Goal: Find specific page/section: Find specific page/section

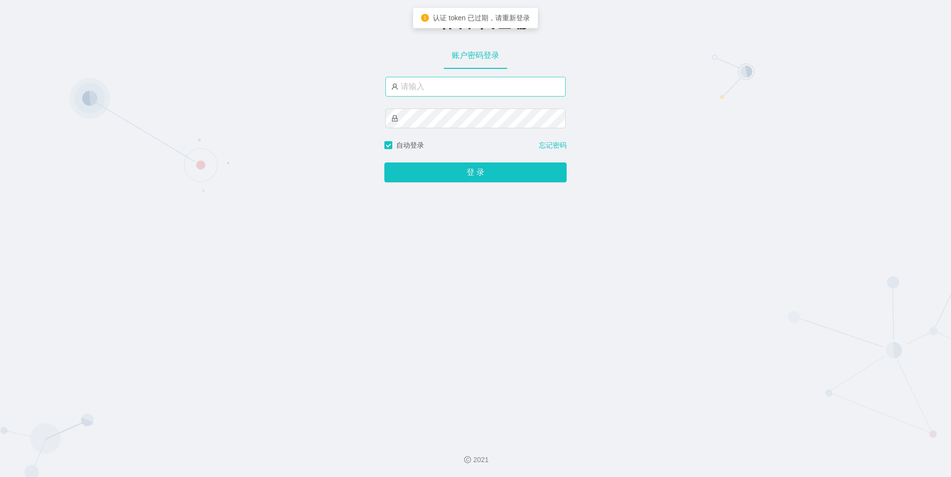
click at [424, 89] on input "text" at bounding box center [475, 87] width 180 height 20
type input "a"
type input "老"
type input "laosan"
click at [384, 162] on button "登 录" at bounding box center [475, 172] width 182 height 20
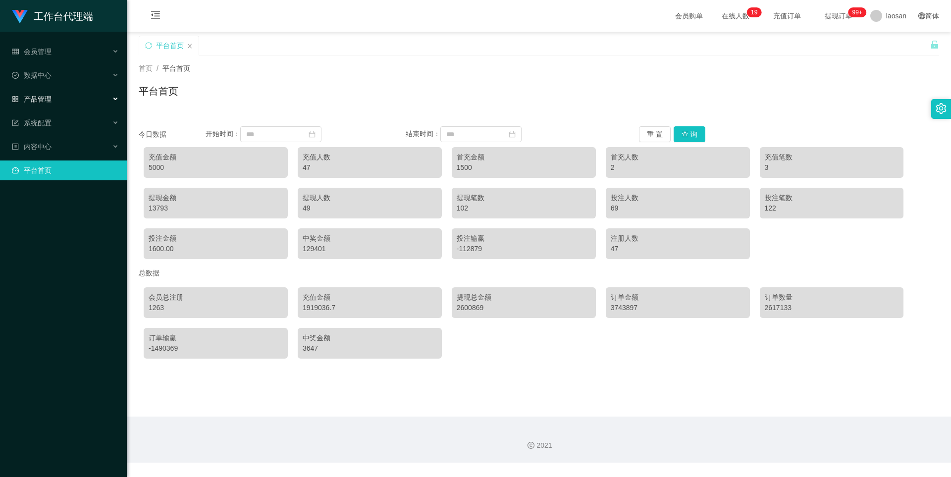
click at [64, 98] on div "产品管理" at bounding box center [63, 99] width 127 height 20
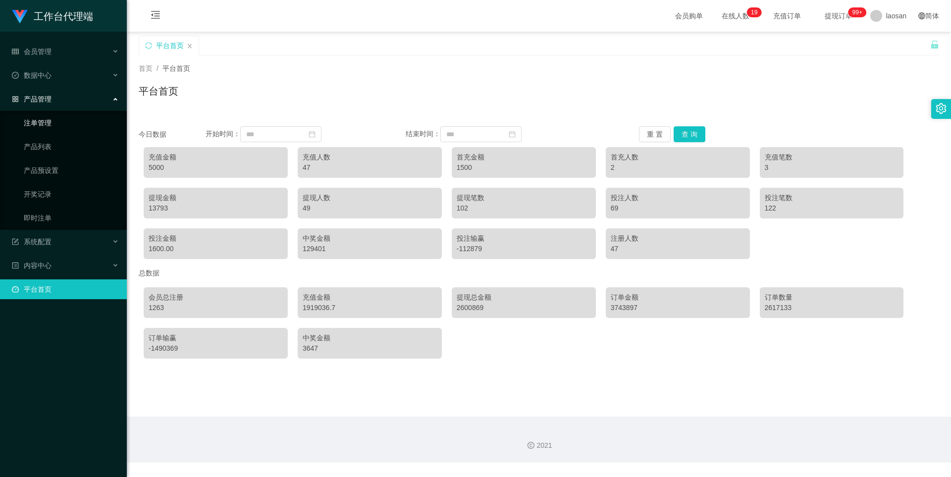
click at [61, 119] on link "注单管理" at bounding box center [71, 123] width 95 height 20
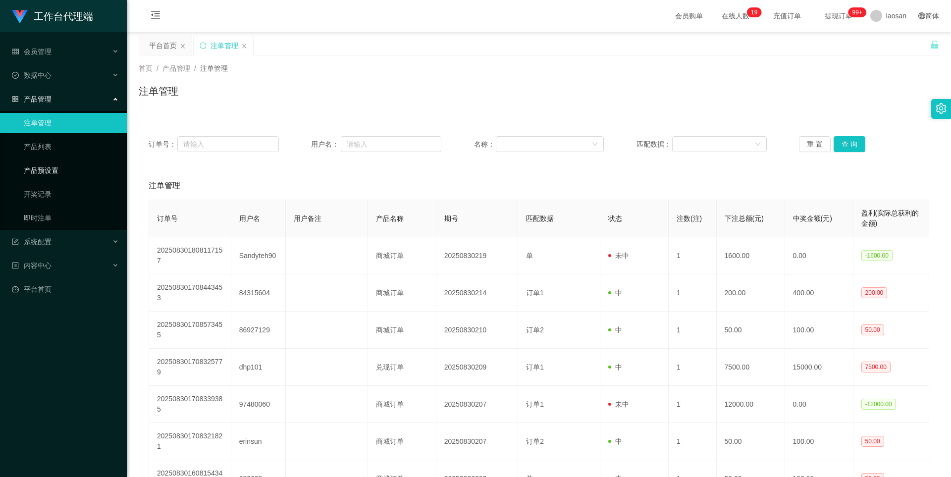
click at [56, 171] on link "产品预设置" at bounding box center [71, 170] width 95 height 20
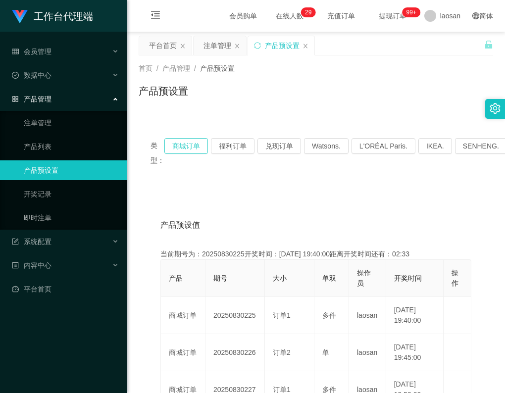
click at [181, 152] on button "商城订单" at bounding box center [186, 146] width 44 height 16
click at [183, 145] on button "商城订单" at bounding box center [186, 146] width 44 height 16
click at [204, 48] on div "注单管理" at bounding box center [218, 45] width 28 height 19
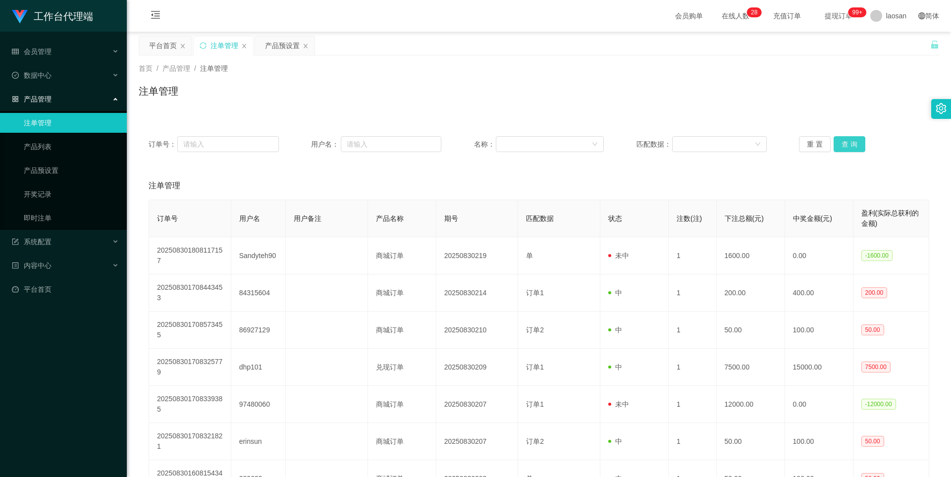
click at [848, 143] on button "查 询" at bounding box center [849, 144] width 32 height 16
click at [865, 97] on div "注单管理" at bounding box center [539, 95] width 800 height 23
click at [844, 146] on button "查 询" at bounding box center [849, 144] width 32 height 16
click at [282, 46] on div "产品预设置" at bounding box center [282, 45] width 35 height 19
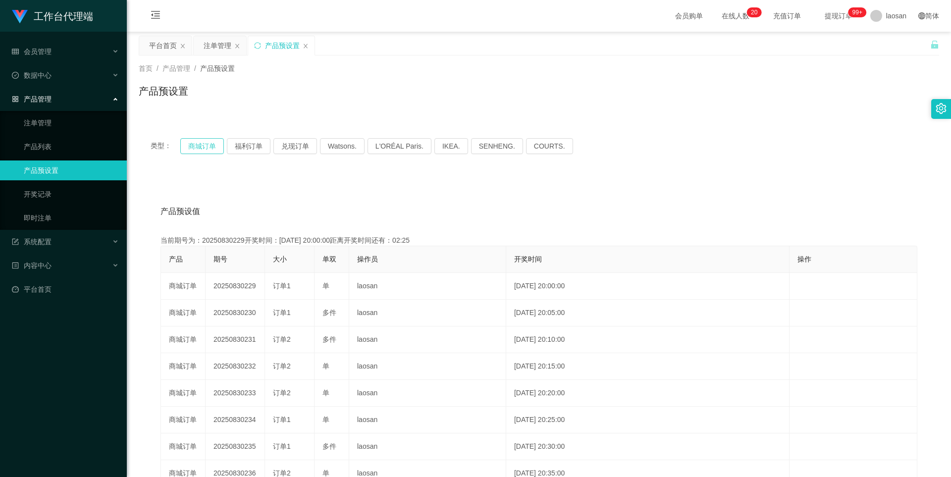
click at [199, 151] on button "商城订单" at bounding box center [202, 146] width 44 height 16
